Goal: Information Seeking & Learning: Find specific fact

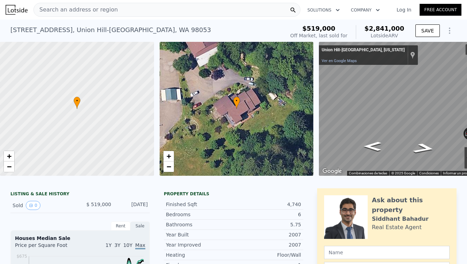
scroll to position [7, 0]
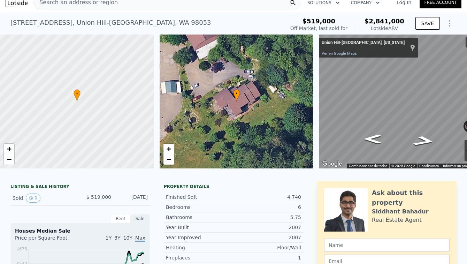
click at [210, 5] on div "Search an address or region" at bounding box center [166, 2] width 267 height 14
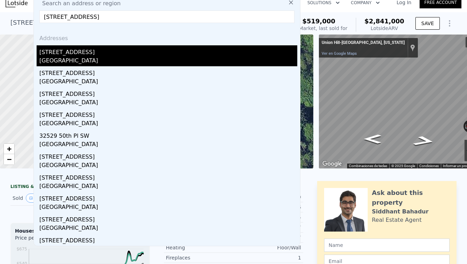
type input "[STREET_ADDRESS]"
click at [126, 56] on div "[GEOGRAPHIC_DATA]" at bounding box center [168, 61] width 258 height 10
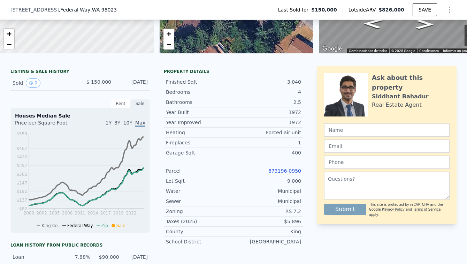
scroll to position [120, 0]
drag, startPoint x: 268, startPoint y: 167, endPoint x: 307, endPoint y: 167, distance: 38.7
click at [307, 167] on div "LISTING & SALE HISTORY Sold 0 $ 150,000 [DATE] Rent Sale Rent over time Price p…" at bounding box center [233, 209] width 446 height 287
copy link "873196-0950"
click at [288, 171] on link "873196-0950" at bounding box center [285, 171] width 33 height 6
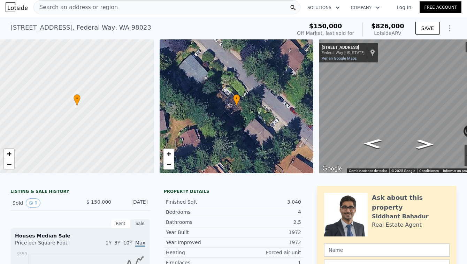
scroll to position [0, 0]
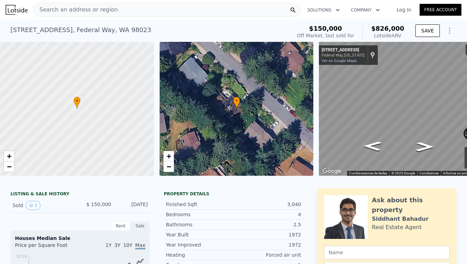
click at [189, 8] on div "Search an address or region" at bounding box center [166, 10] width 267 height 14
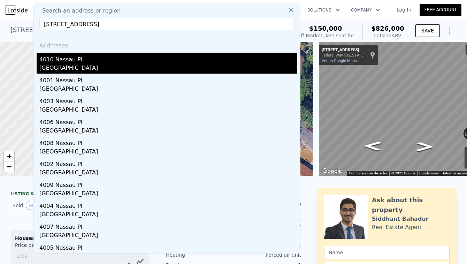
type input "[STREET_ADDRESS]"
click at [58, 65] on div "[GEOGRAPHIC_DATA]" at bounding box center [168, 69] width 258 height 10
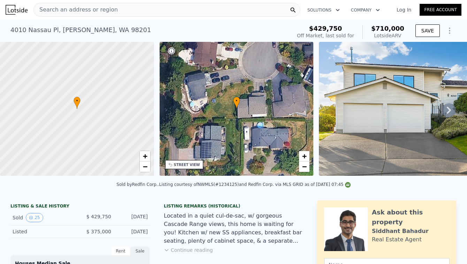
click at [178, 8] on div "Search an address or region" at bounding box center [166, 10] width 267 height 14
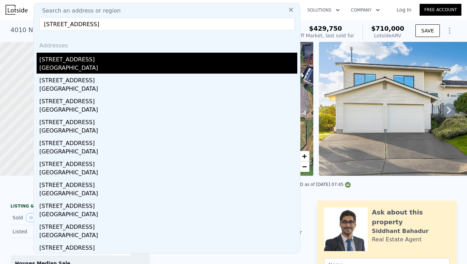
type input "[STREET_ADDRESS]"
click at [125, 58] on div "[STREET_ADDRESS]" at bounding box center [168, 58] width 258 height 11
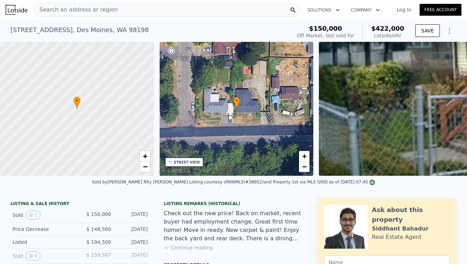
click at [165, 11] on div "Search an address or region" at bounding box center [166, 10] width 267 height 14
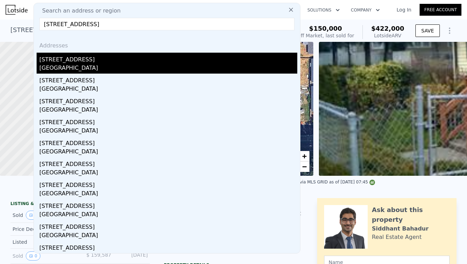
type input "[STREET_ADDRESS]"
click at [61, 63] on div "[STREET_ADDRESS]" at bounding box center [168, 58] width 258 height 11
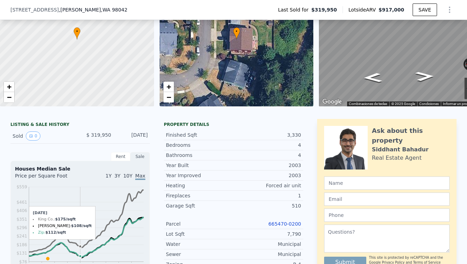
scroll to position [2, 0]
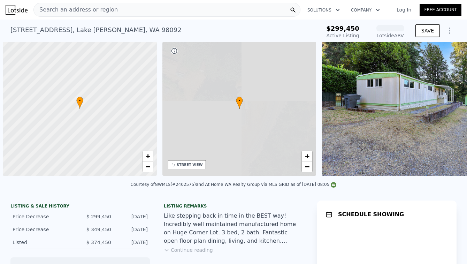
scroll to position [0, 3]
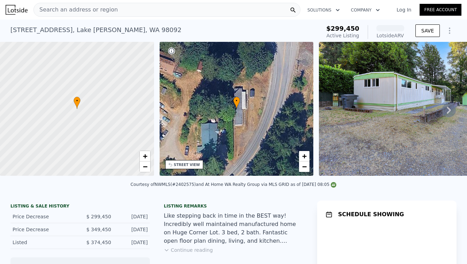
click at [184, 8] on div "Search an address or region" at bounding box center [166, 10] width 267 height 14
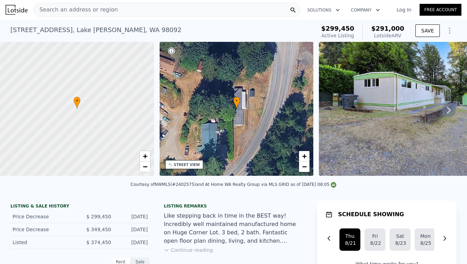
click at [6, 27] on div "31809 148th Way SE , Lake Holm , WA 98092 Active at $299,450 (~ARV $291k ) $299…" at bounding box center [233, 31] width 467 height 22
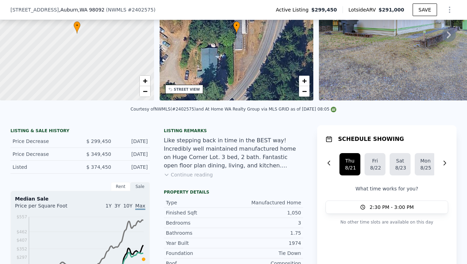
scroll to position [73, 0]
drag, startPoint x: 13, startPoint y: 139, endPoint x: 150, endPoint y: 154, distance: 137.8
click at [145, 165] on div "Jul 10, 2025" at bounding box center [132, 166] width 31 height 7
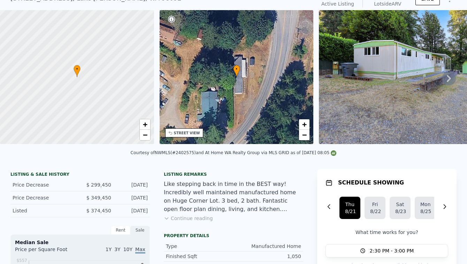
scroll to position [0, 0]
